Goal: Task Accomplishment & Management: Complete application form

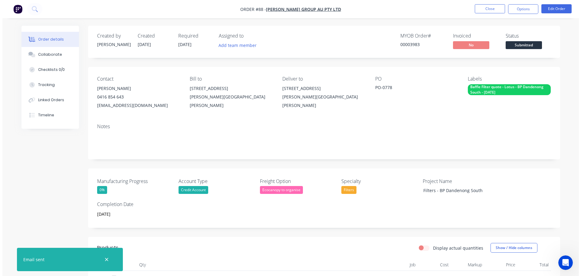
scroll to position [1, 0]
click at [19, 11] on img "button" at bounding box center [15, 9] width 9 height 9
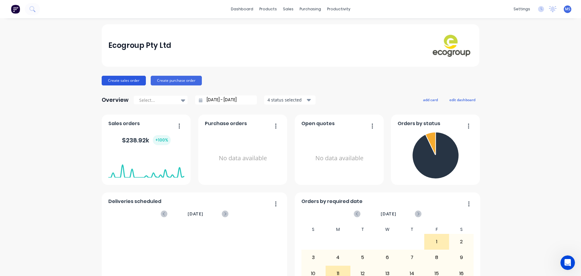
click at [127, 84] on button "Create sales order" at bounding box center [124, 81] width 44 height 10
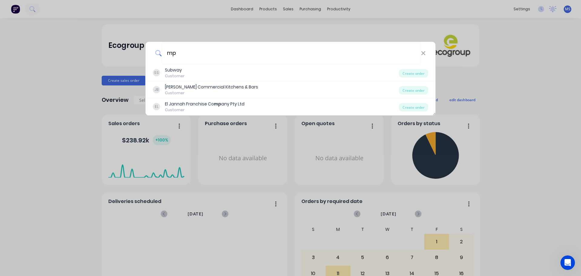
type input "m"
type input "MPA"
click at [422, 54] on icon at bounding box center [423, 53] width 5 height 7
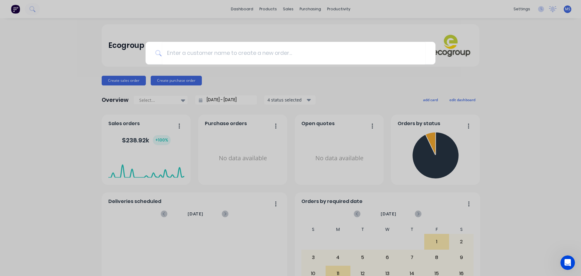
click at [289, 37] on div at bounding box center [290, 138] width 581 height 276
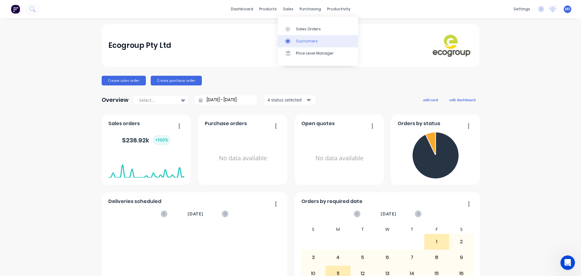
click at [297, 38] on div "Customers" at bounding box center [307, 40] width 22 height 5
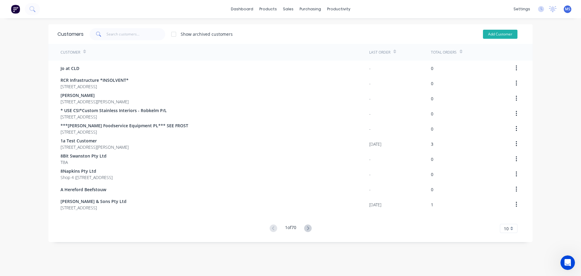
click at [490, 34] on button "Add Customer" at bounding box center [500, 34] width 34 height 9
select select "AU"
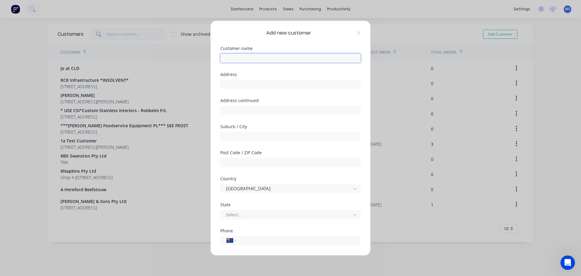
click at [286, 60] on input "text" at bounding box center [290, 57] width 140 height 9
type input "MPA"
click at [275, 85] on input "text" at bounding box center [290, 83] width 140 height 9
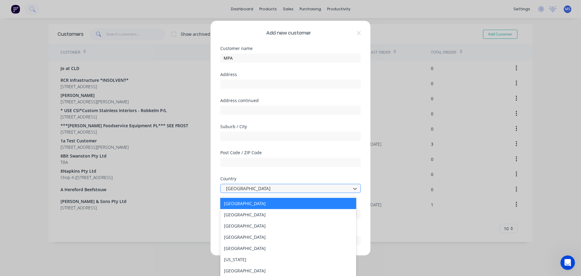
click at [269, 185] on div at bounding box center [286, 189] width 122 height 8
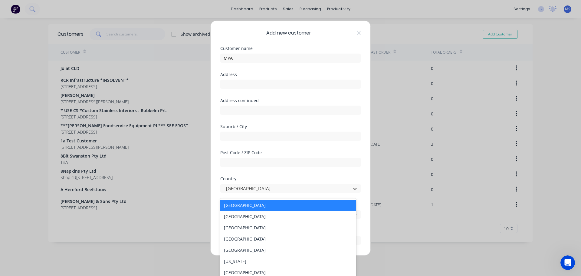
click at [272, 179] on div "Country" at bounding box center [290, 178] width 140 height 4
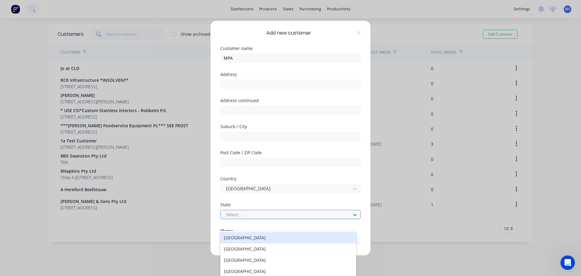
click at [280, 214] on div at bounding box center [286, 215] width 122 height 8
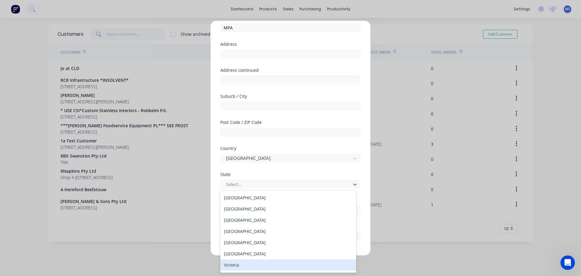
click at [247, 267] on div "Victoria" at bounding box center [288, 264] width 136 height 11
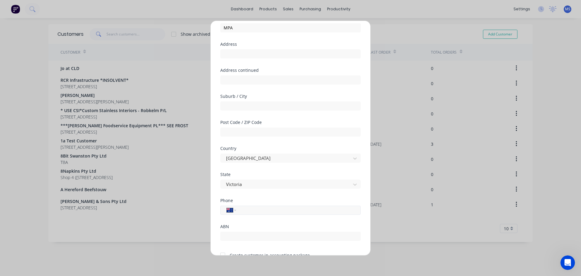
click at [257, 207] on input "tel" at bounding box center [297, 209] width 114 height 7
click at [256, 214] on div "International [GEOGRAPHIC_DATA] [GEOGRAPHIC_DATA] [GEOGRAPHIC_DATA] [GEOGRAPHIC…" at bounding box center [290, 209] width 140 height 9
click at [252, 211] on input "tel" at bounding box center [297, 209] width 114 height 7
paste input "61 437 171 632"
drag, startPoint x: 249, startPoint y: 210, endPoint x: 233, endPoint y: 213, distance: 15.9
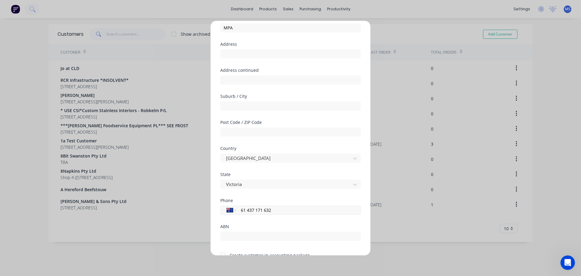
click at [233, 213] on div "International [GEOGRAPHIC_DATA] [GEOGRAPHIC_DATA] [GEOGRAPHIC_DATA] [GEOGRAPHIC…" at bounding box center [290, 209] width 140 height 9
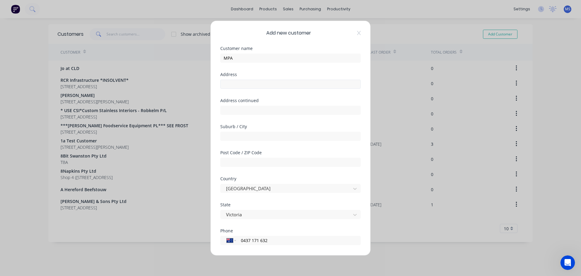
type input "0437 171 632"
click at [250, 88] on input "text" at bounding box center [290, 83] width 140 height 9
paste input "level [STREET_ADDRESS]"
click at [271, 84] on input "level [STREET_ADDRESS]" at bounding box center [290, 83] width 140 height 9
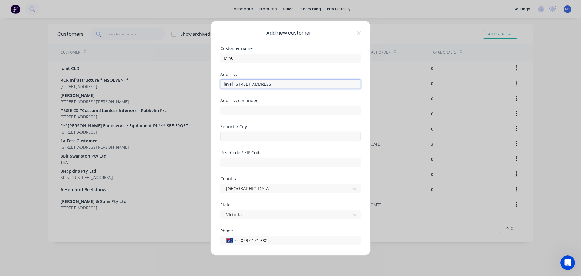
type input "level [STREET_ADDRESS]"
click at [267, 136] on input "text" at bounding box center [290, 135] width 140 height 9
paste input "[GEOGRAPHIC_DATA]"
type input "[GEOGRAPHIC_DATA]"
click at [270, 82] on input "level [STREET_ADDRESS]" at bounding box center [290, 83] width 140 height 9
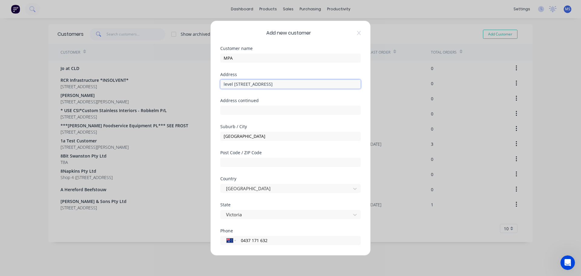
click at [270, 82] on input "level [STREET_ADDRESS]" at bounding box center [290, 83] width 140 height 9
type input "level [STREET_ADDRESS]"
click at [270, 165] on input "text" at bounding box center [290, 161] width 140 height 9
paste input "3000"
type input "3000"
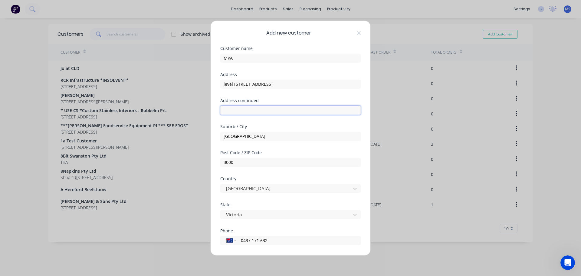
click at [254, 113] on input "text" at bounding box center [290, 109] width 140 height 9
click at [239, 86] on input "level [STREET_ADDRESS]" at bounding box center [290, 83] width 140 height 9
click at [257, 93] on div "Address level [STREET_ADDRESS]" at bounding box center [290, 85] width 140 height 26
click at [263, 83] on input "level [STREET_ADDRESS]" at bounding box center [290, 83] width 140 height 9
click at [267, 83] on input "level [STREET_ADDRESS]" at bounding box center [290, 83] width 140 height 9
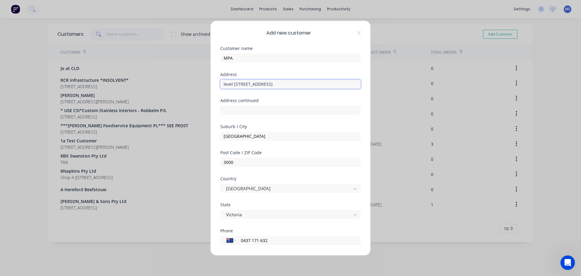
click at [267, 83] on input "level [STREET_ADDRESS]" at bounding box center [290, 83] width 140 height 9
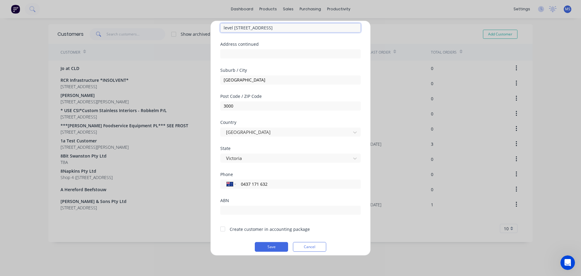
scroll to position [61, 0]
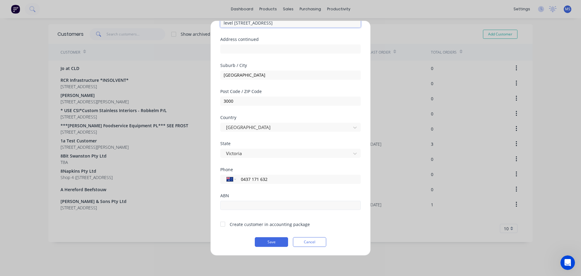
type input "level [STREET_ADDRESS]"
click at [274, 208] on input "text" at bounding box center [290, 204] width 140 height 9
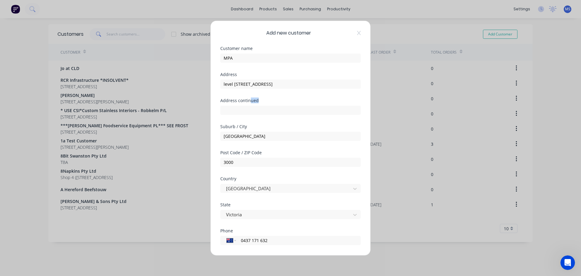
drag, startPoint x: 268, startPoint y: 101, endPoint x: 251, endPoint y: 101, distance: 17.8
click at [251, 101] on div "Address continued" at bounding box center [290, 100] width 140 height 4
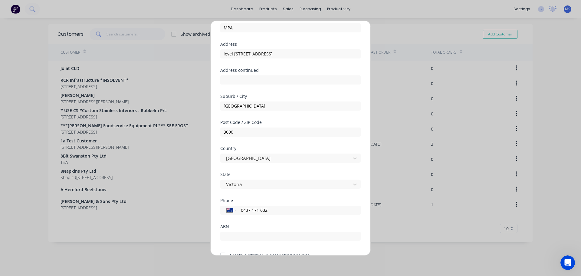
scroll to position [61, 0]
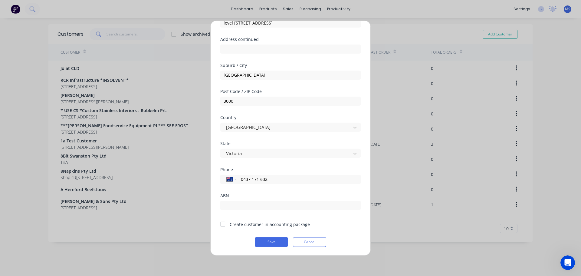
click at [298, 211] on div "ABN" at bounding box center [290, 206] width 140 height 26
click at [297, 208] on input "text" at bounding box center [290, 204] width 140 height 9
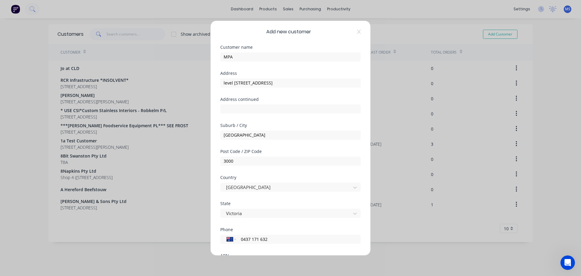
scroll to position [1, 0]
click at [278, 72] on div "Address" at bounding box center [290, 73] width 140 height 4
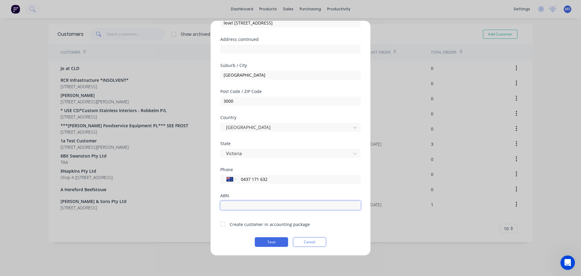
click at [283, 203] on input "text" at bounding box center [290, 204] width 140 height 9
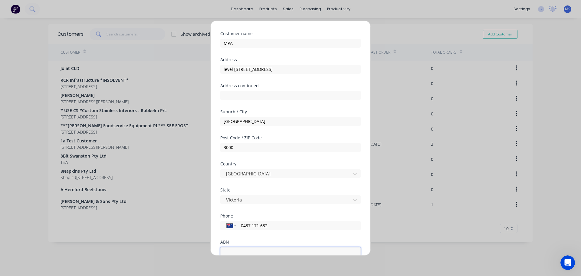
scroll to position [0, 0]
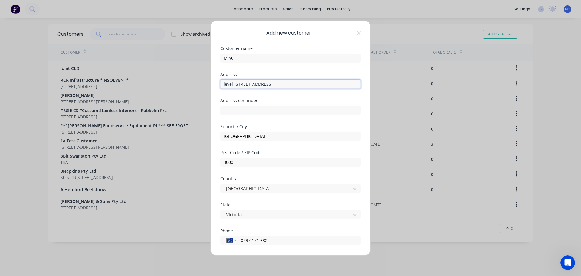
click at [263, 87] on input "level [STREET_ADDRESS]" at bounding box center [290, 83] width 140 height 9
click at [271, 92] on div "Address level [STREET_ADDRESS]" at bounding box center [290, 85] width 140 height 26
click at [264, 85] on input "level [STREET_ADDRESS]" at bounding box center [290, 83] width 140 height 9
click at [268, 91] on div "Address level [STREET_ADDRESS]" at bounding box center [290, 85] width 140 height 26
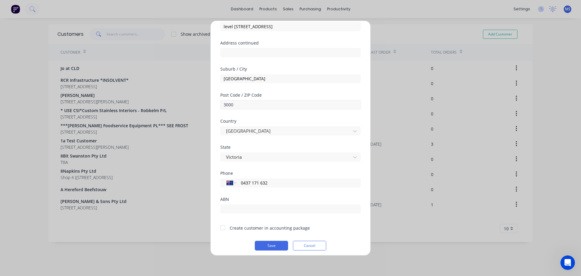
scroll to position [61, 0]
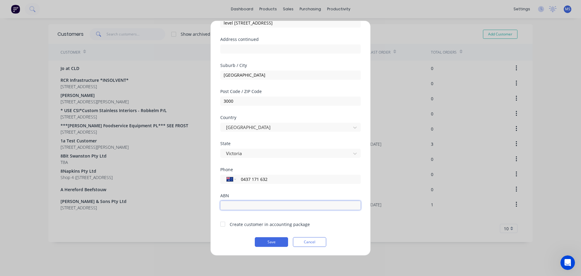
click at [285, 209] on input "text" at bounding box center [290, 204] width 140 height 9
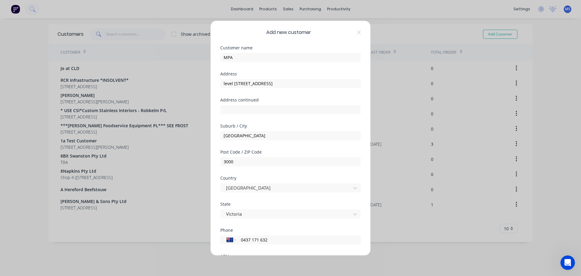
scroll to position [0, 0]
click at [267, 98] on div "Address level [STREET_ADDRESS]" at bounding box center [290, 85] width 140 height 26
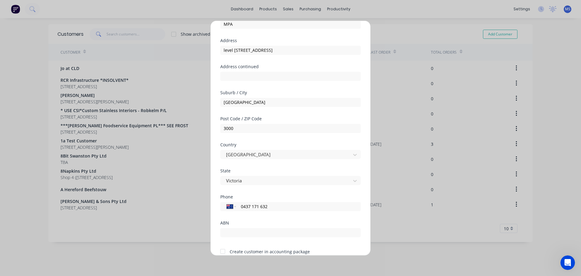
scroll to position [61, 0]
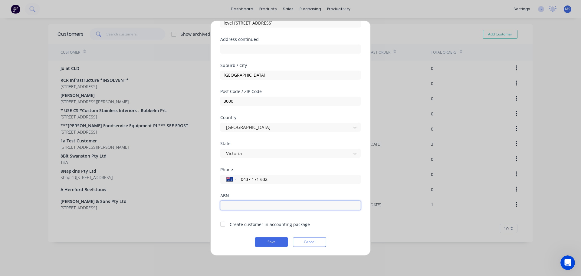
click at [288, 202] on input "text" at bounding box center [290, 204] width 140 height 9
click at [224, 224] on div at bounding box center [223, 224] width 12 height 12
click at [228, 205] on input "69088793113" at bounding box center [290, 204] width 140 height 9
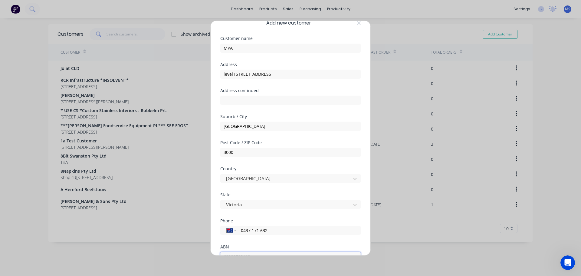
scroll to position [0, 0]
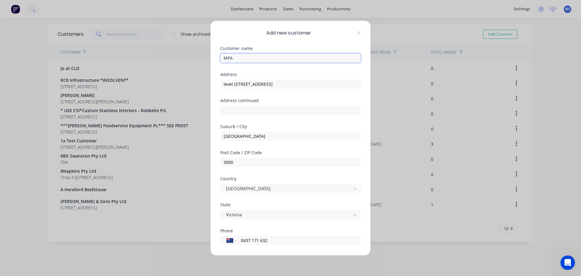
drag, startPoint x: 244, startPoint y: 57, endPoint x: 247, endPoint y: 57, distance: 3.4
click at [244, 57] on input "MPA" at bounding box center [290, 57] width 140 height 9
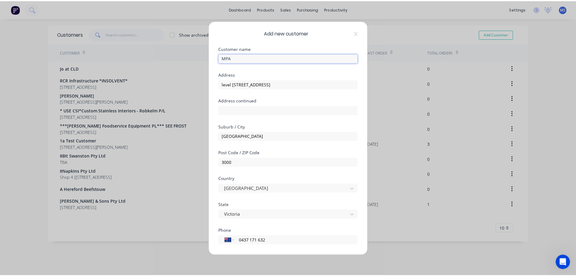
scroll to position [61, 0]
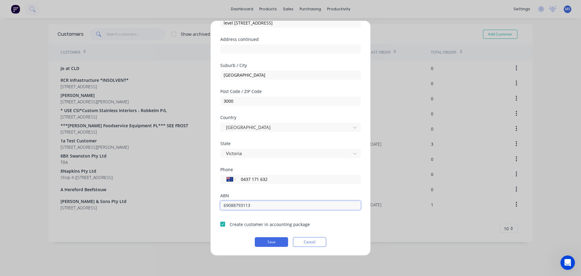
drag, startPoint x: 214, startPoint y: 205, endPoint x: 205, endPoint y: 204, distance: 8.2
click at [205, 204] on div "Add new customer Customer name MPA Address level 2/99 King St Address continued…" at bounding box center [290, 138] width 581 height 276
click at [256, 206] on input "69088793113" at bounding box center [290, 204] width 140 height 9
drag, startPoint x: 263, startPoint y: 205, endPoint x: 210, endPoint y: 206, distance: 53.0
click at [210, 206] on div "Add new customer Customer name MPA Address level 2/99 King St Address continued…" at bounding box center [290, 138] width 581 height 276
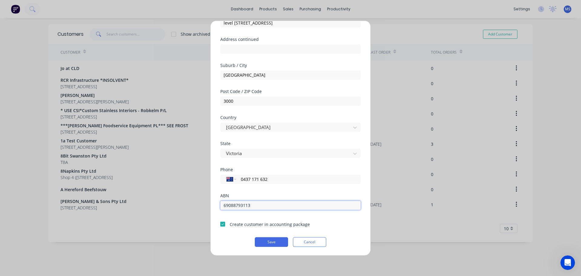
paste input "088 793"
type input "69 088 793 113"
click at [273, 243] on button "Save" at bounding box center [271, 242] width 33 height 10
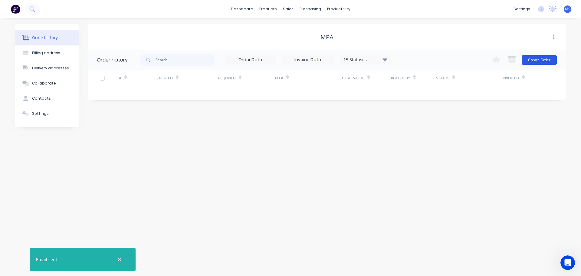
click at [540, 60] on button "Create Order" at bounding box center [539, 60] width 35 height 10
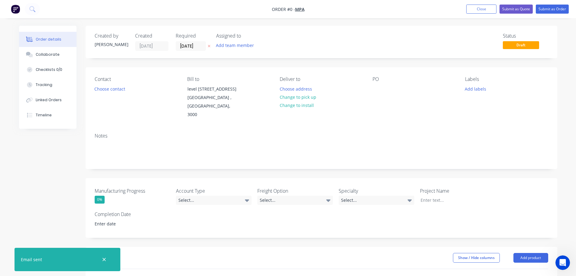
click at [113, 95] on div "Contact Choose contact" at bounding box center [136, 97] width 83 height 43
click at [112, 93] on div "Contact Choose contact" at bounding box center [136, 97] width 83 height 43
click at [114, 90] on button "Choose contact" at bounding box center [109, 88] width 37 height 8
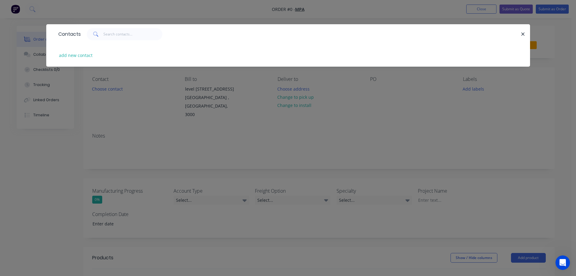
click at [124, 63] on div "add new contact" at bounding box center [288, 55] width 466 height 23
click at [85, 57] on button "add new contact" at bounding box center [76, 55] width 40 height 8
select select "AU"
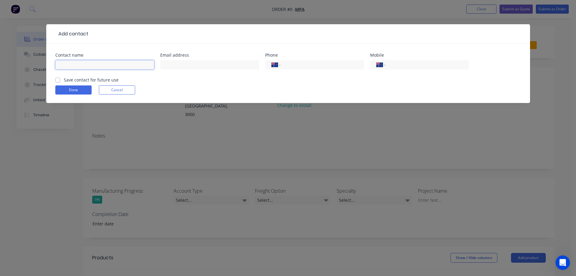
click at [119, 69] on input "text" at bounding box center [104, 64] width 99 height 9
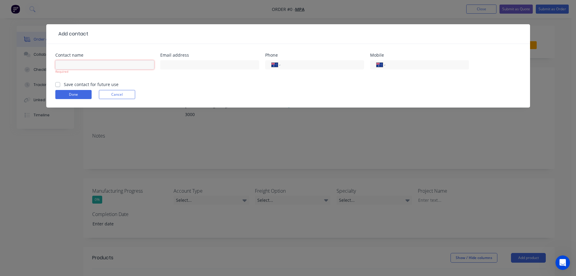
click at [122, 67] on input "text" at bounding box center [104, 64] width 99 height 9
paste input "[PERSON_NAME]"
type input "[PERSON_NAME]"
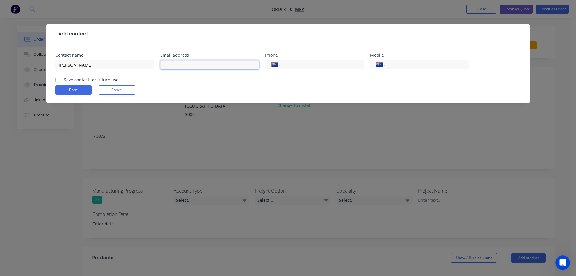
click at [181, 67] on input "text" at bounding box center [209, 64] width 99 height 9
click at [219, 69] on div at bounding box center [209, 68] width 99 height 18
click at [247, 64] on input "text" at bounding box center [209, 64] width 99 height 9
click at [218, 65] on input "text" at bounding box center [209, 64] width 99 height 9
click at [181, 61] on input "text" at bounding box center [209, 64] width 99 height 9
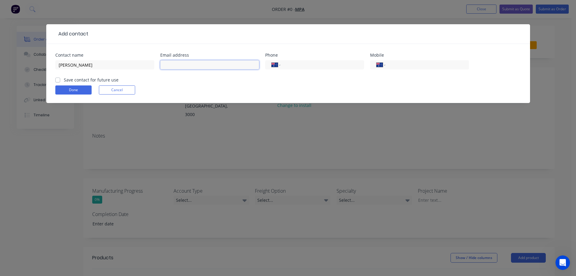
paste input "[PERSON_NAME][EMAIL_ADDRESS][PERSON_NAME][DOMAIN_NAME]"
click at [287, 66] on input "tel" at bounding box center [321, 64] width 73 height 7
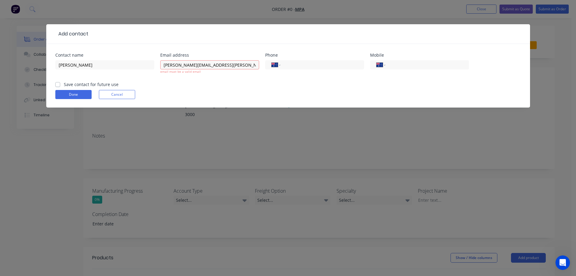
click at [224, 77] on div "[PERSON_NAME][EMAIL_ADDRESS][PERSON_NAME][DOMAIN_NAME] email must be a valid em…" at bounding box center [209, 70] width 99 height 22
click at [235, 64] on input "[PERSON_NAME][EMAIL_ADDRESS][PERSON_NAME][DOMAIN_NAME]" at bounding box center [209, 64] width 99 height 9
type input "[PERSON_NAME][EMAIL_ADDRESS][PERSON_NAME][DOMAIN_NAME]"
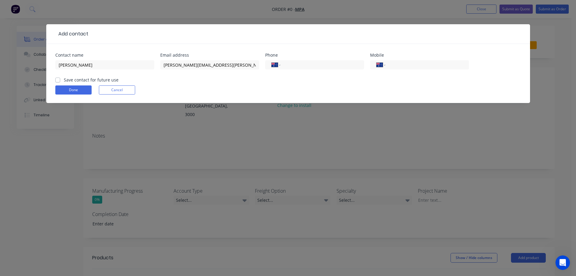
click at [297, 70] on div "International [GEOGRAPHIC_DATA] [GEOGRAPHIC_DATA] [GEOGRAPHIC_DATA] [GEOGRAPHIC…" at bounding box center [314, 68] width 99 height 18
click at [294, 66] on input "tel" at bounding box center [321, 64] width 73 height 7
click at [416, 67] on input "tel" at bounding box center [426, 64] width 73 height 7
paste input "437171632"
click at [392, 66] on input "437171632" at bounding box center [426, 64] width 73 height 7
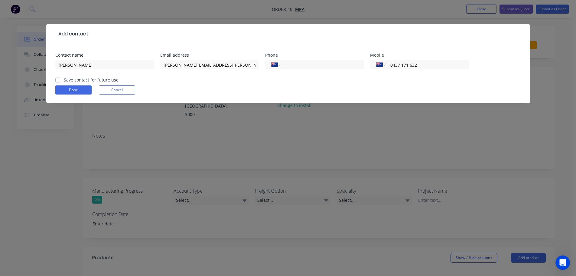
type input "0437 171 632"
click at [52, 79] on div "Contact name [PERSON_NAME] Email address [PERSON_NAME][EMAIL_ADDRESS][PERSON_NA…" at bounding box center [288, 73] width 484 height 59
click at [64, 80] on label "Save contact for future use" at bounding box center [91, 80] width 55 height 6
click at [57, 80] on input "Save contact for future use" at bounding box center [57, 80] width 5 height 6
checkbox input "true"
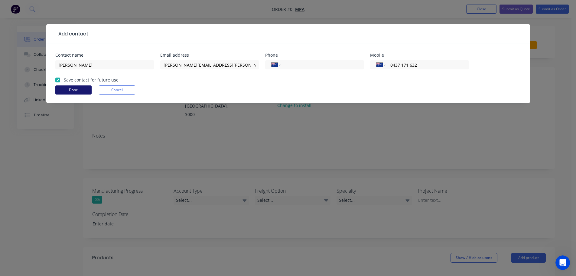
click at [70, 92] on button "Done" at bounding box center [73, 89] width 36 height 9
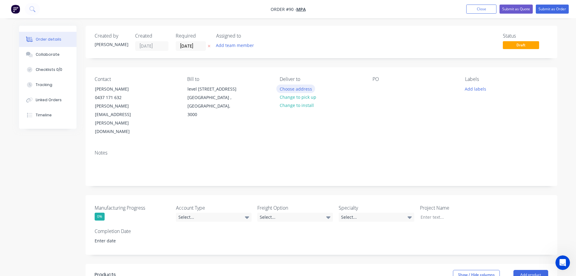
click at [292, 87] on button "Choose address" at bounding box center [296, 88] width 39 height 8
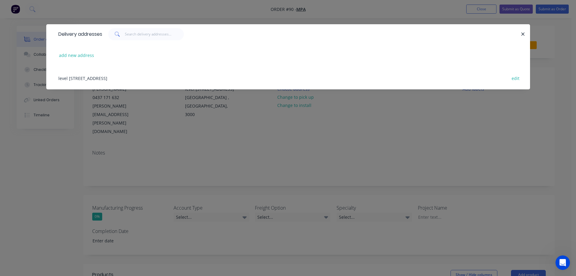
click at [143, 80] on div "level [STREET_ADDRESS] edit" at bounding box center [288, 78] width 466 height 23
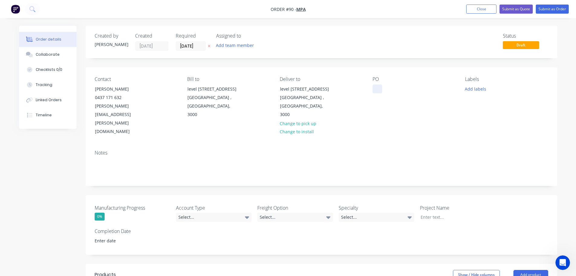
click at [377, 91] on div at bounding box center [378, 88] width 10 height 9
click at [380, 87] on div at bounding box center [378, 88] width 10 height 9
paste div
click at [395, 105] on div "PO" at bounding box center [414, 106] width 83 height 60
click at [480, 91] on button "Add labels" at bounding box center [476, 88] width 28 height 8
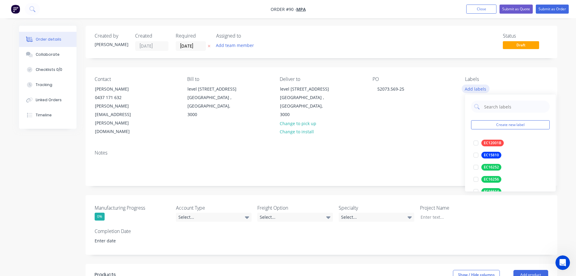
click at [480, 91] on button "Add labels" at bounding box center [476, 88] width 28 height 8
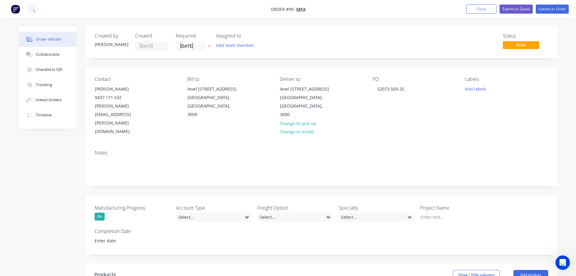
click at [226, 198] on div "Manufacturing Progress 0% Account Type Select... Freight Option Select... Speci…" at bounding box center [322, 225] width 472 height 60
click at [226, 212] on div "Select..." at bounding box center [214, 216] width 76 height 9
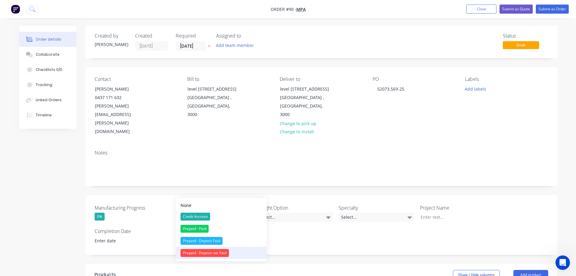
click at [232, 252] on button "Prepaid - Deposit not Paid" at bounding box center [221, 253] width 91 height 12
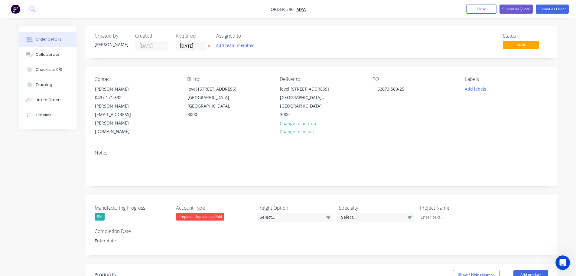
click at [217, 212] on div "Prepaid - Deposit not Paid" at bounding box center [200, 216] width 48 height 8
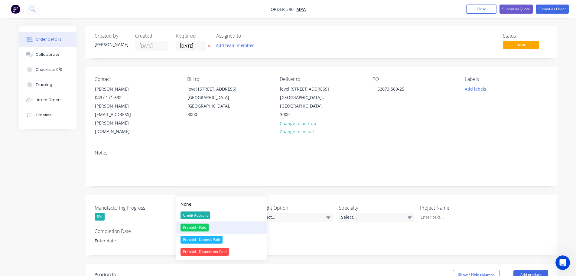
click at [234, 228] on button "Prepaid - Paid" at bounding box center [221, 227] width 91 height 12
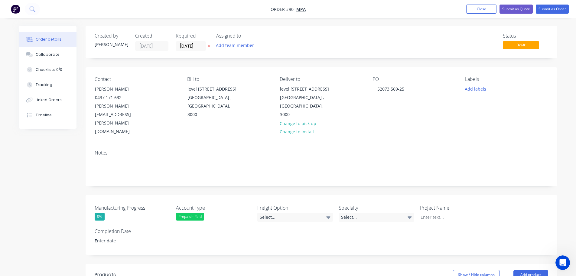
click at [272, 197] on div "Manufacturing Progress 0% Account Type Prepaid - Paid Freight Option Select... …" at bounding box center [322, 225] width 472 height 60
click at [277, 212] on div "Select..." at bounding box center [295, 216] width 76 height 9
click at [310, 204] on label "Freight Option" at bounding box center [295, 207] width 76 height 7
click at [349, 212] on div "Select..." at bounding box center [377, 216] width 76 height 9
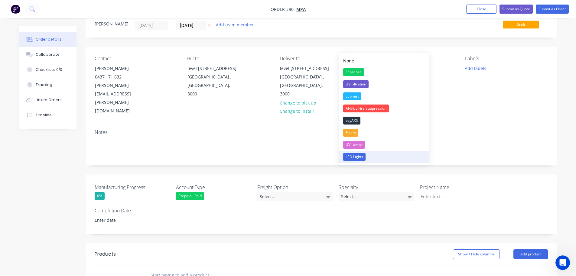
scroll to position [30, 0]
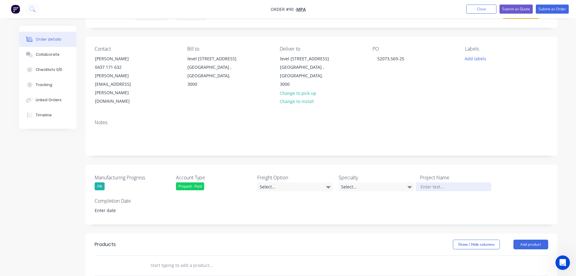
click at [450, 182] on div at bounding box center [454, 186] width 76 height 9
click at [369, 182] on div "Select..." at bounding box center [377, 186] width 76 height 9
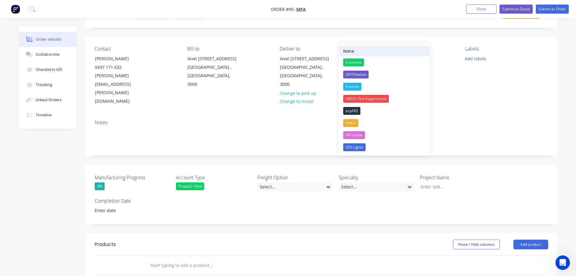
click at [349, 51] on div "None" at bounding box center [348, 51] width 11 height 6
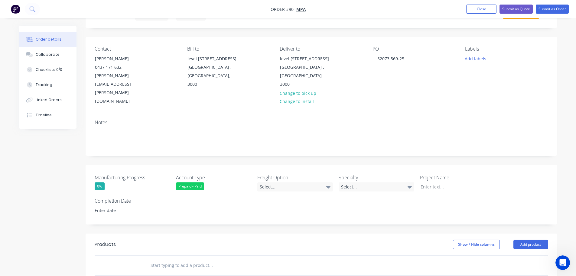
click at [438, 166] on div "Manufacturing Progress 0% Account Type Prepaid - Paid Freight Option Select... …" at bounding box center [322, 195] width 472 height 60
click at [441, 182] on div at bounding box center [454, 186] width 76 height 9
click at [437, 182] on div at bounding box center [454, 186] width 76 height 9
paste div
click at [456, 182] on div "Grill Americano repairs" at bounding box center [454, 186] width 76 height 9
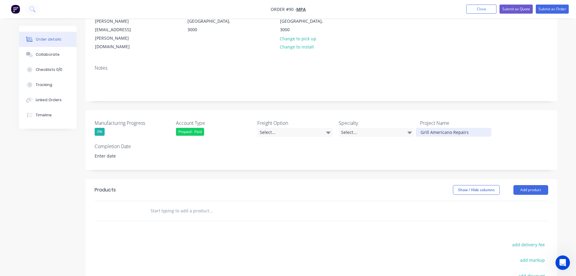
scroll to position [91, 0]
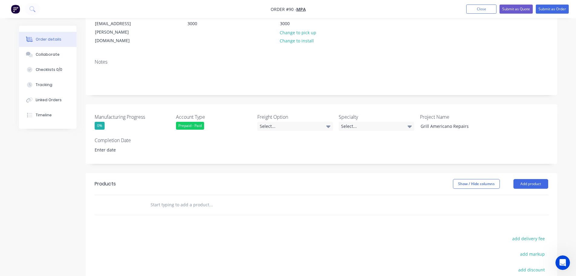
click at [178, 198] on input "text" at bounding box center [210, 204] width 121 height 12
click at [526, 179] on button "Add product" at bounding box center [531, 184] width 35 height 10
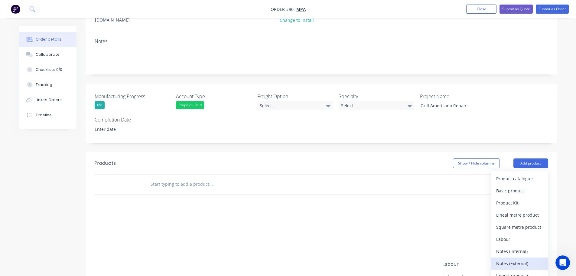
scroll to position [121, 0]
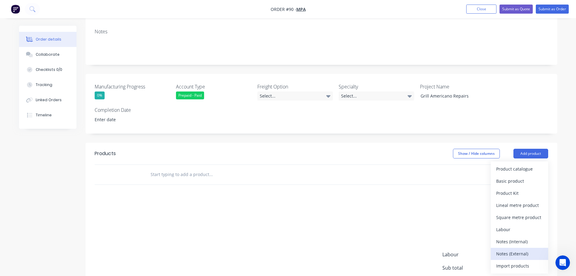
click at [516, 249] on div "Notes (External)" at bounding box center [519, 253] width 47 height 9
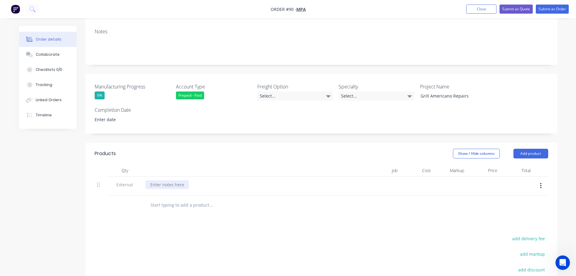
click at [174, 180] on div at bounding box center [168, 184] width 44 height 9
click at [170, 180] on div at bounding box center [168, 184] width 44 height 9
click at [200, 199] on input "text" at bounding box center [210, 205] width 121 height 12
click at [522, 149] on button "Add product" at bounding box center [531, 154] width 35 height 10
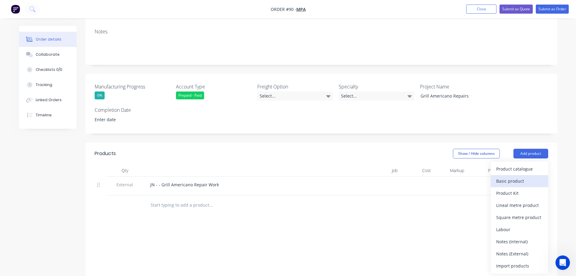
click at [518, 176] on div "Basic product" at bounding box center [519, 180] width 47 height 9
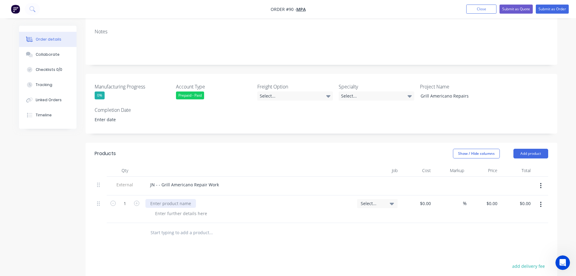
click at [164, 199] on div at bounding box center [171, 203] width 51 height 9
click at [180, 199] on div at bounding box center [171, 203] width 51 height 9
click at [198, 209] on div at bounding box center [181, 213] width 62 height 9
click at [194, 209] on div at bounding box center [181, 213] width 62 height 9
paste div
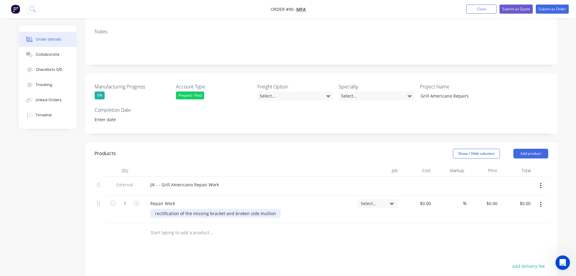
click at [156, 209] on div "rectification of the missing bracket and broken side mullion" at bounding box center [215, 213] width 131 height 9
click at [493, 199] on input "0" at bounding box center [493, 203] width 14 height 9
type input "$1,028.00"
click at [490, 223] on div at bounding box center [322, 233] width 454 height 20
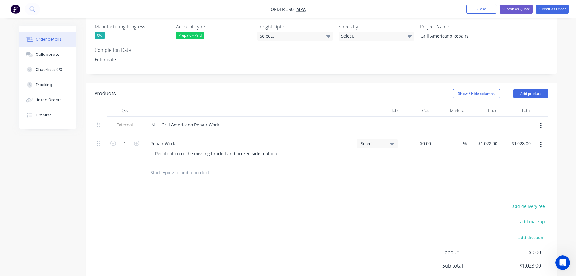
scroll to position [182, 0]
click at [180, 166] on input "text" at bounding box center [210, 172] width 121 height 12
paste input "Payment Terms: Prepaid"
type input "Payment Terms: Prepaid"
drag, startPoint x: 184, startPoint y: 148, endPoint x: 131, endPoint y: 144, distance: 53.4
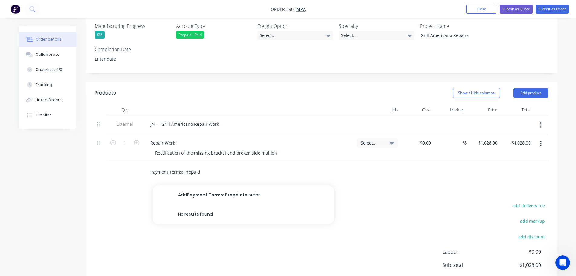
click at [131, 162] on div "Payment Terms: Prepaid Add Payment Terms: Prepaid to order No results found" at bounding box center [322, 172] width 454 height 20
click at [525, 88] on button "Add product" at bounding box center [531, 93] width 35 height 10
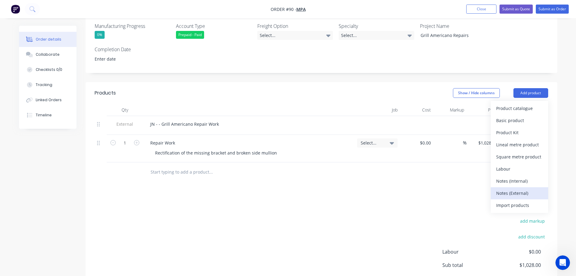
click at [521, 188] on div "Notes (External)" at bounding box center [519, 192] width 47 height 9
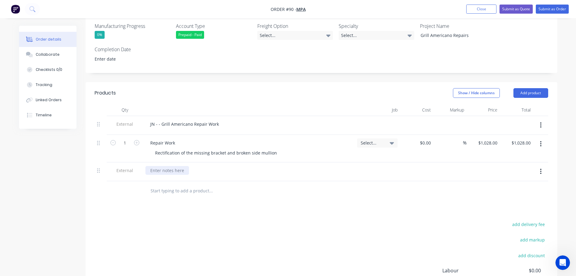
click at [167, 166] on div at bounding box center [168, 170] width 44 height 9
paste div
click at [196, 189] on div "Products Show / Hide columns Add product Qty Job Cost Markup Price Total Extern…" at bounding box center [322, 214] width 472 height 264
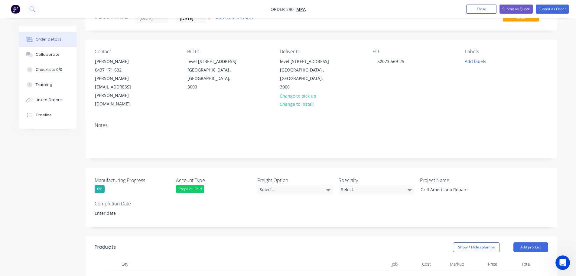
scroll to position [0, 0]
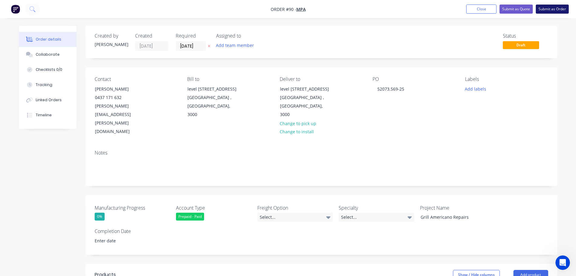
drag, startPoint x: 549, startPoint y: 15, endPoint x: 550, endPoint y: 10, distance: 4.7
click at [549, 15] on nav "Order #90 - MPA Add product Close Submit as Quote Submit as Order" at bounding box center [288, 9] width 576 height 18
click at [550, 10] on button "Submit as Order" at bounding box center [552, 9] width 33 height 9
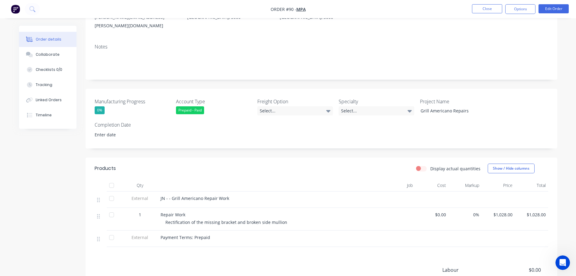
scroll to position [91, 0]
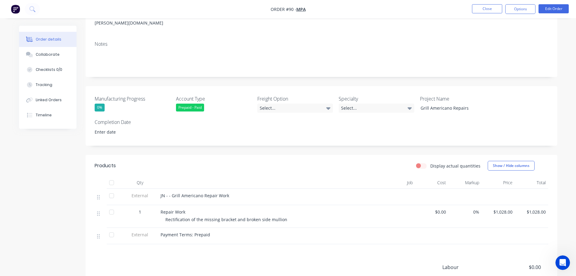
click at [224, 192] on span "JN - - Grill Americano Repair Work" at bounding box center [195, 195] width 69 height 6
click at [227, 192] on div "JN - - Grill Americano Repair Work" at bounding box center [264, 195] width 207 height 6
drag, startPoint x: 226, startPoint y: 186, endPoint x: 172, endPoint y: 188, distance: 53.6
click at [172, 192] on span "JN - - Grill Americano Repair Work" at bounding box center [195, 195] width 69 height 6
copy span "Grill Americano Repair Work"
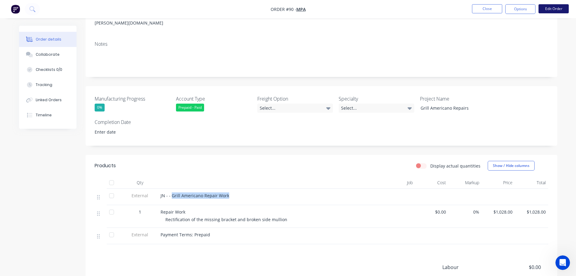
click at [548, 9] on button "Edit Order" at bounding box center [554, 8] width 30 height 9
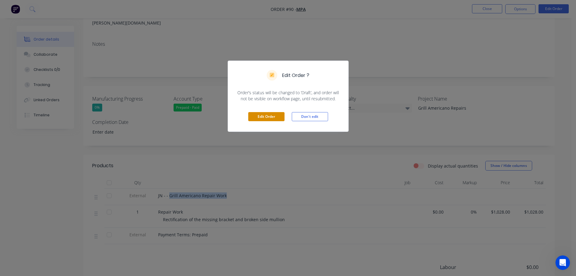
click at [275, 119] on button "Edit Order" at bounding box center [266, 116] width 36 height 9
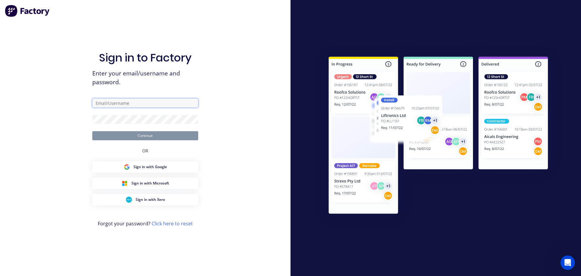
type input "[PERSON_NAME][EMAIL_ADDRESS][DOMAIN_NAME]"
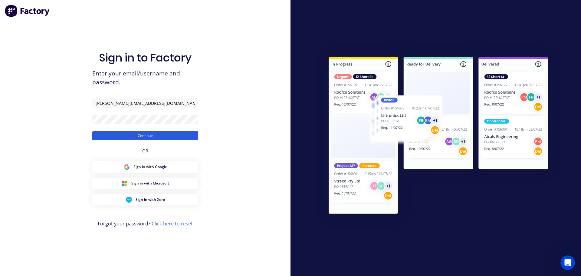
click at [179, 134] on button "Continue" at bounding box center [145, 135] width 106 height 9
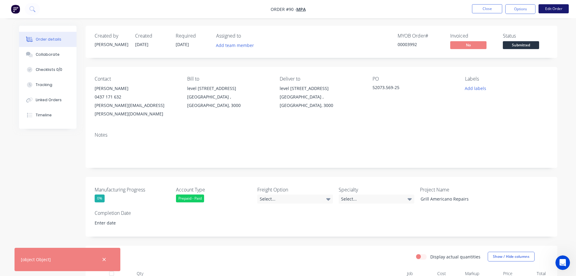
click at [549, 11] on button "Edit Order" at bounding box center [554, 8] width 30 height 9
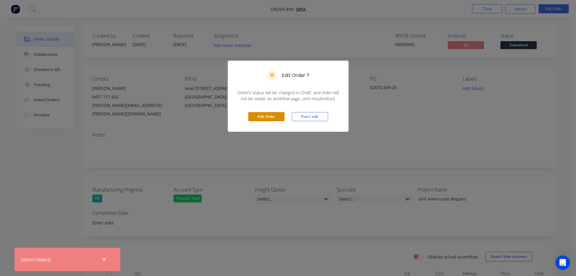
click at [270, 118] on button "Edit Order" at bounding box center [266, 116] width 36 height 9
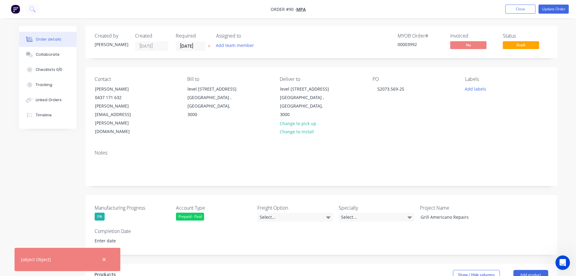
click at [451, 196] on div "Manufacturing Progress 0% Account Type Prepaid - Paid Freight Option Select... …" at bounding box center [322, 225] width 472 height 60
click at [465, 212] on div "Grill Americano Repairs" at bounding box center [454, 216] width 76 height 9
drag, startPoint x: 470, startPoint y: 192, endPoint x: 402, endPoint y: 190, distance: 68.4
click at [402, 195] on div "Manufacturing Progress 0% Account Type Prepaid - Paid Freight Option Select... …" at bounding box center [322, 225] width 472 height 60
paste div
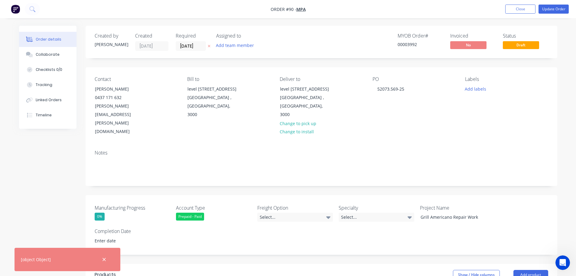
click at [414, 211] on div "Manufacturing Progress 0% Account Type Prepaid - Paid Freight Option Select... …" at bounding box center [322, 225] width 472 height 60
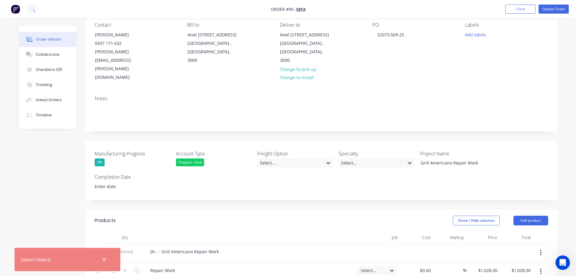
scroll to position [61, 0]
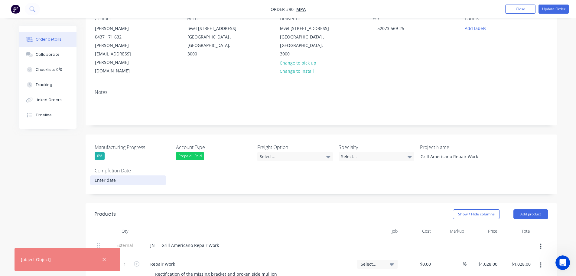
click at [114, 175] on input at bounding box center [127, 179] width 75 height 9
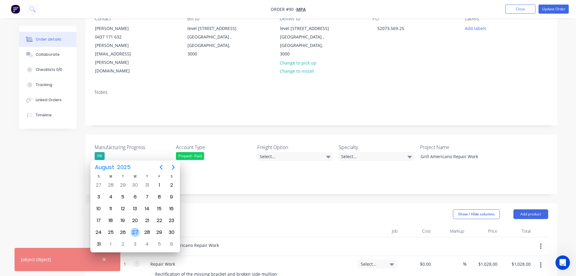
click at [135, 233] on div "27" at bounding box center [135, 232] width 9 height 9
type input "[DATE]"
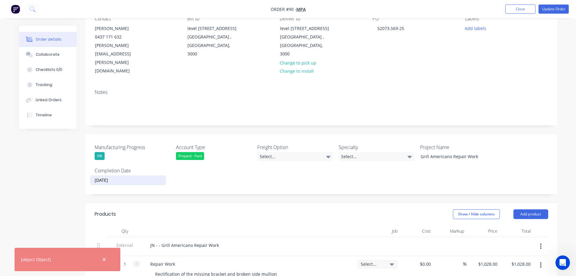
click at [192, 209] on div "Show / Hide columns Add product" at bounding box center [369, 214] width 357 height 10
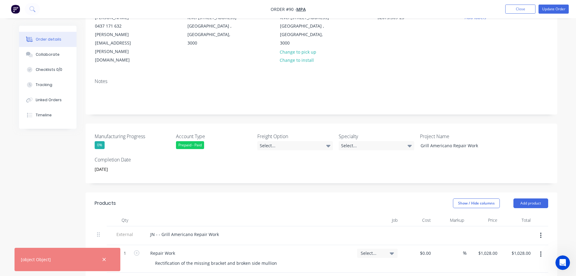
scroll to position [91, 0]
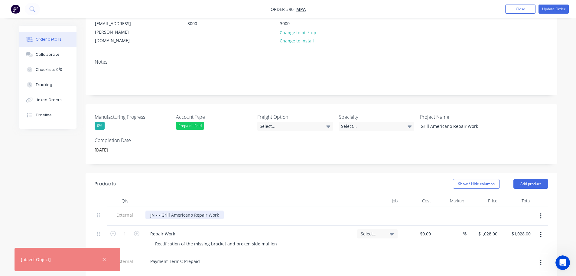
click at [163, 210] on div "JN - - Grill Americano Repair Work" at bounding box center [185, 214] width 78 height 9
click at [157, 210] on div "JN - - Grill Americano Repair Work" at bounding box center [185, 214] width 78 height 9
click at [379, 229] on div "Select..." at bounding box center [377, 233] width 41 height 9
click at [378, 230] on span "Select..." at bounding box center [372, 233] width 23 height 6
click at [370, 246] on input at bounding box center [360, 252] width 62 height 12
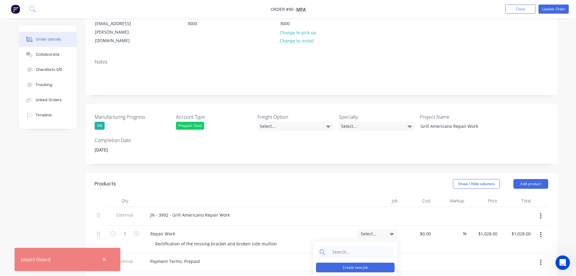
click at [359, 262] on button "Create new job" at bounding box center [355, 267] width 79 height 10
click at [358, 256] on input "Job Number" at bounding box center [355, 260] width 79 height 9
type input "3992"
click at [359, 267] on div "Job Name" at bounding box center [355, 276] width 79 height 19
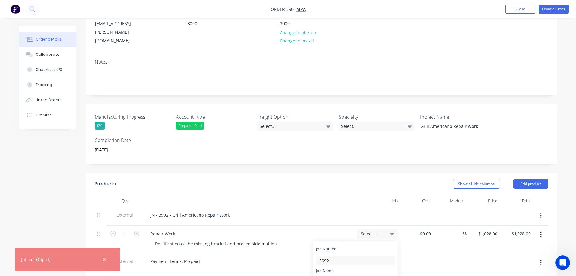
paste input "Grill Americano Repair Work"
type input "Grill Americano Repair Work"
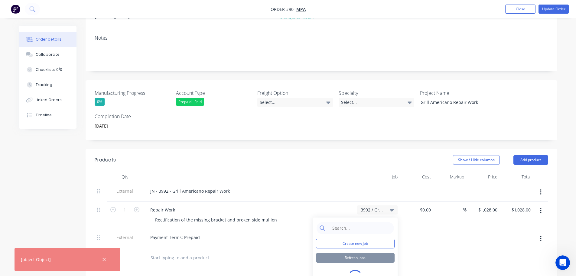
scroll to position [151, 0]
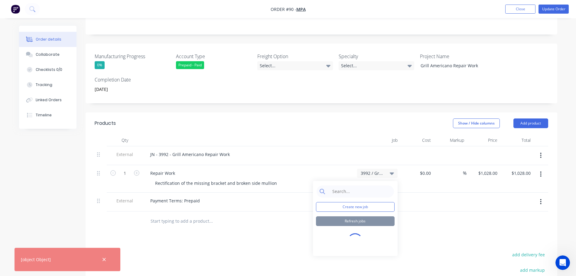
click at [299, 112] on header "Products Show / Hide columns Add product" at bounding box center [322, 123] width 472 height 22
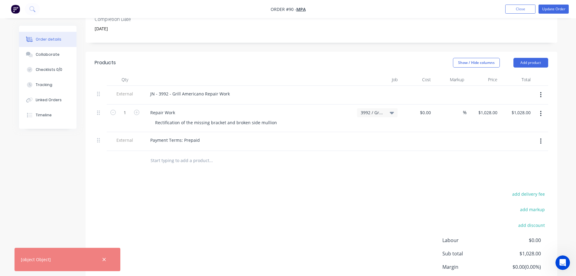
scroll to position [235, 0]
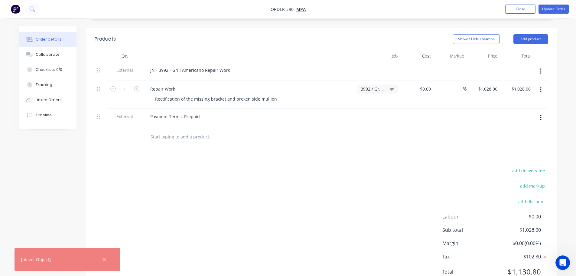
click at [112, 259] on div at bounding box center [104, 259] width 20 height 15
click at [102, 258] on icon "button" at bounding box center [104, 259] width 4 height 5
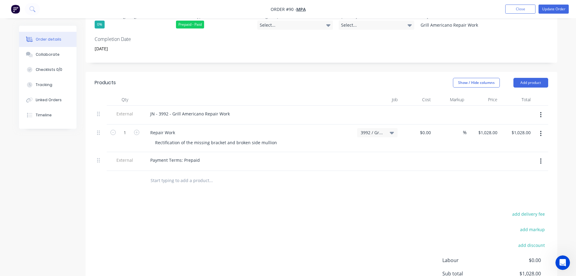
scroll to position [114, 0]
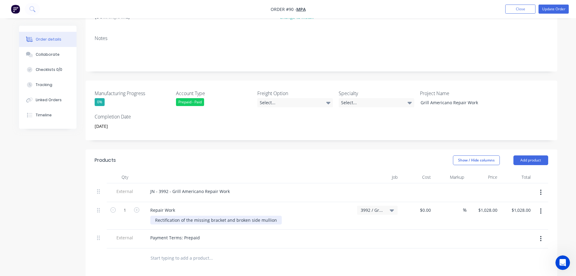
click at [274, 215] on div "Rectification of the missing bracket and broken side mullion" at bounding box center [216, 219] width 132 height 9
click at [291, 215] on div "Rectification of the missing bracket and broken side mullion for hood" at bounding box center [225, 219] width 150 height 9
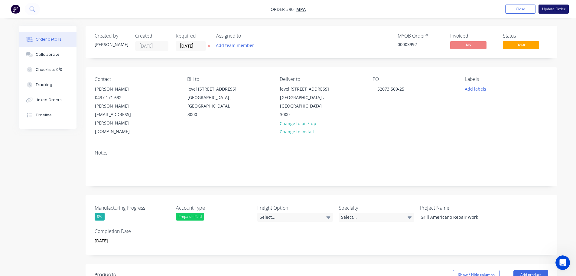
click at [556, 10] on button "Update Order" at bounding box center [554, 9] width 30 height 9
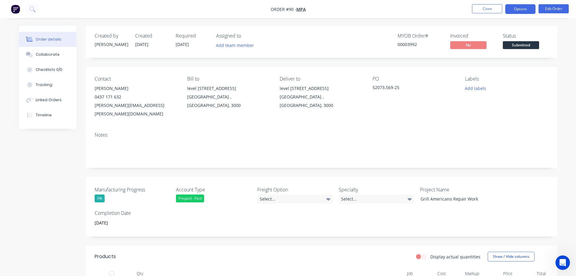
click at [532, 9] on button "Options" at bounding box center [521, 9] width 30 height 10
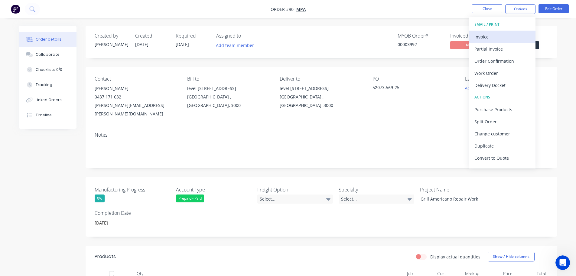
click at [498, 41] on div "Invoice" at bounding box center [503, 36] width 56 height 9
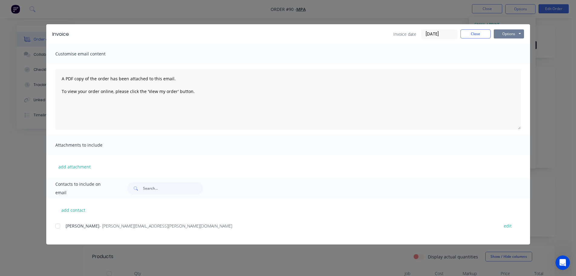
click at [508, 37] on button "Options" at bounding box center [509, 33] width 30 height 9
click at [512, 56] on button "Print" at bounding box center [513, 55] width 39 height 10
click at [229, 18] on div "Invoice Invoice date [DATE] Close Options Preview Print Email Customise email c…" at bounding box center [288, 138] width 576 height 276
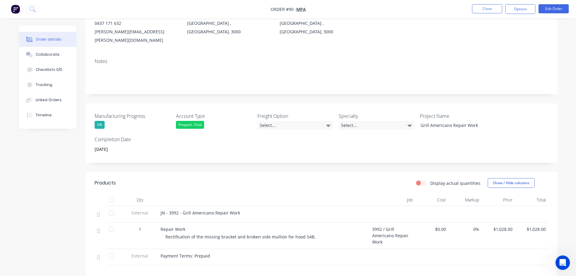
scroll to position [30, 0]
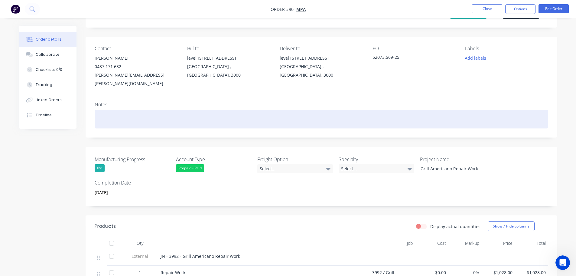
click at [148, 110] on div at bounding box center [322, 119] width 454 height 18
click at [105, 110] on div "2448 - 54B" at bounding box center [322, 119] width 454 height 18
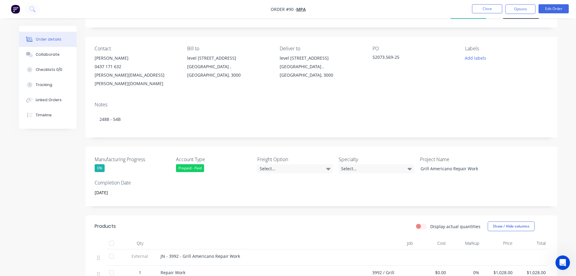
click at [239, 128] on div "Notes 2488 - 54B" at bounding box center [322, 117] width 472 height 41
click at [207, 102] on div "Notes" at bounding box center [322, 105] width 454 height 6
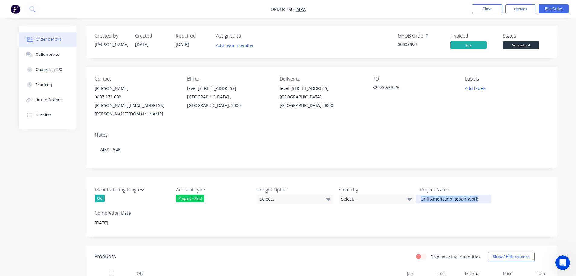
drag, startPoint x: 485, startPoint y: 191, endPoint x: 418, endPoint y: 189, distance: 66.6
click at [418, 194] on div "Grill Americano Repair Work" at bounding box center [454, 198] width 76 height 9
copy div "Grill Americano Repair Work"
